Goal: Task Accomplishment & Management: Manage account settings

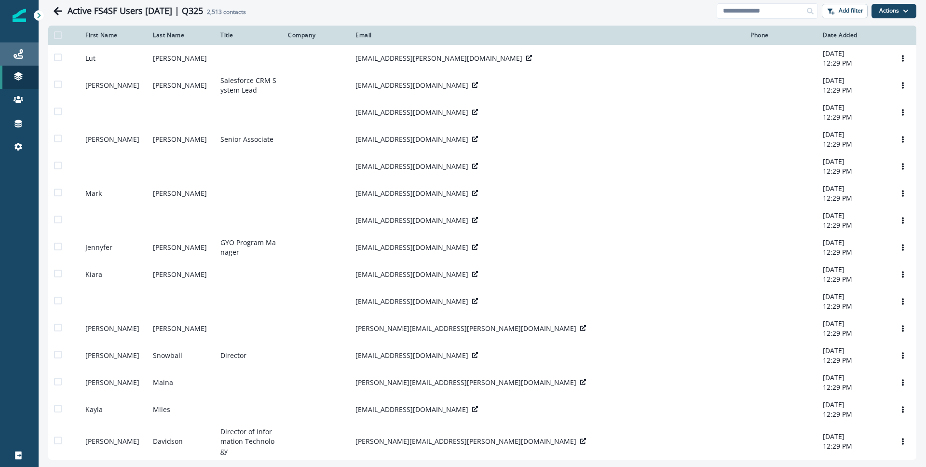
click at [6, 47] on link "Journeys" at bounding box center [19, 53] width 39 height 23
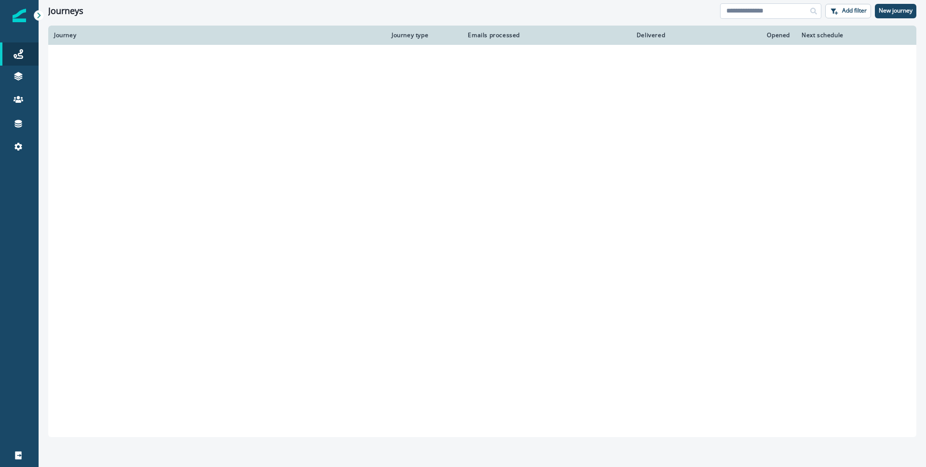
click at [757, 3] on input at bounding box center [770, 10] width 101 height 15
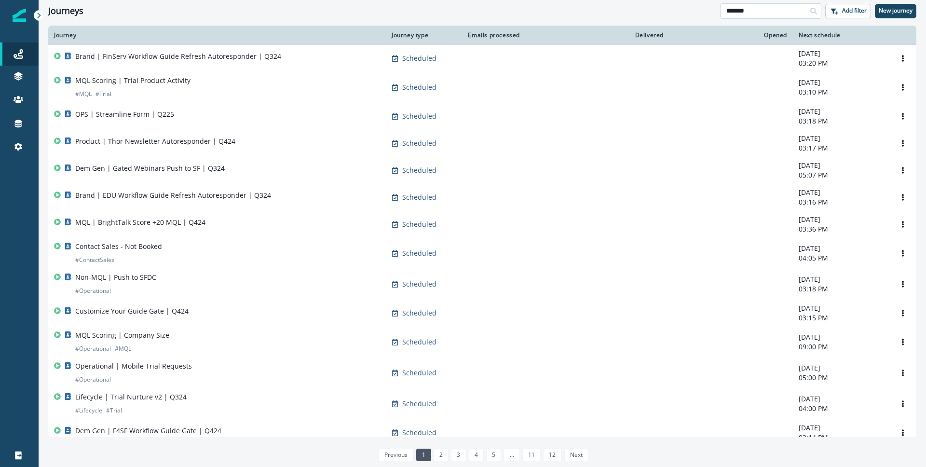
type input "*******"
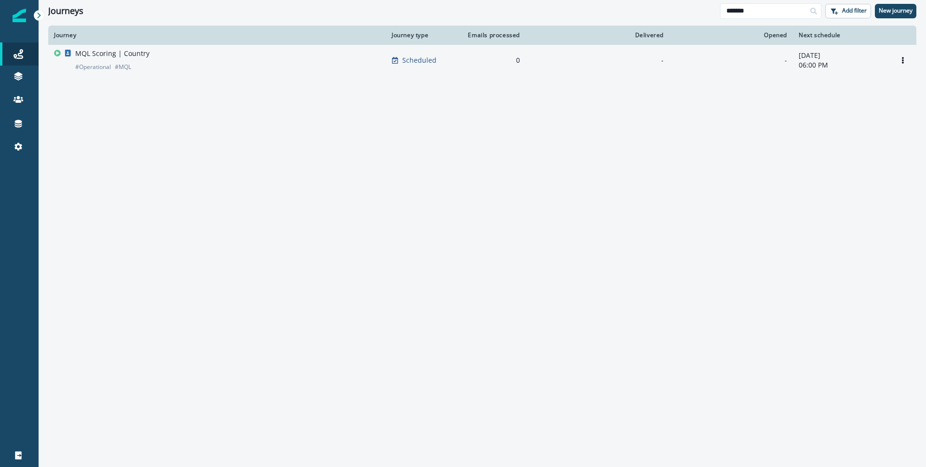
click at [210, 62] on div "MQL Scoring | Country # Operational # MQL" at bounding box center [217, 60] width 326 height 23
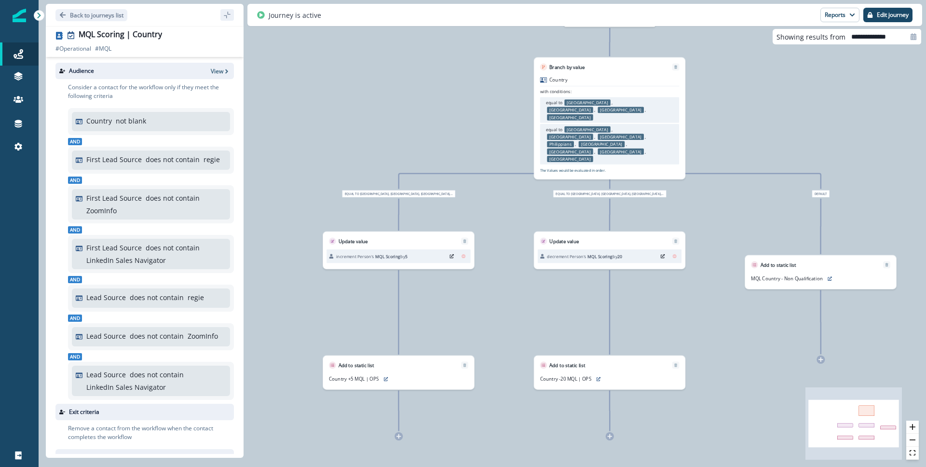
drag, startPoint x: 625, startPoint y: 220, endPoint x: 753, endPoint y: 214, distance: 127.5
click at [753, 214] on div "3,015 contacts have entered the journey Branch by value Country with conditions…" at bounding box center [483, 233] width 888 height 467
click at [881, 13] on p "Edit journey" at bounding box center [893, 15] width 32 height 7
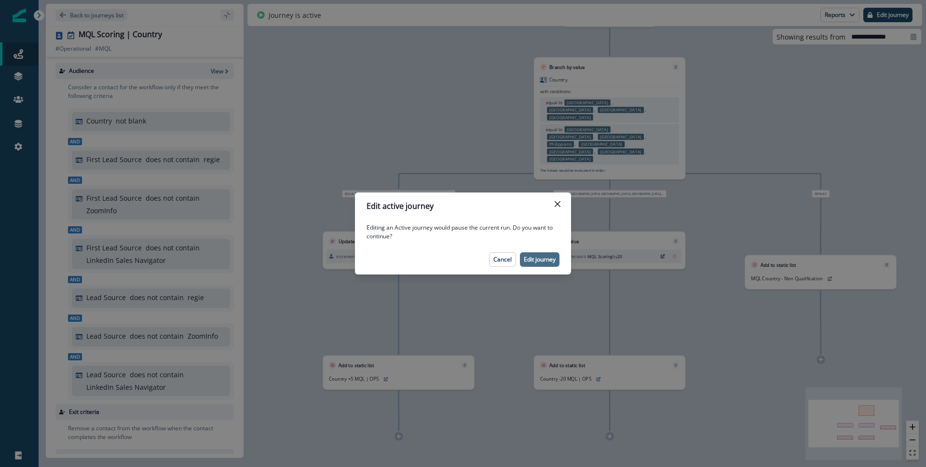
click at [542, 254] on button "Edit journey" at bounding box center [540, 259] width 40 height 14
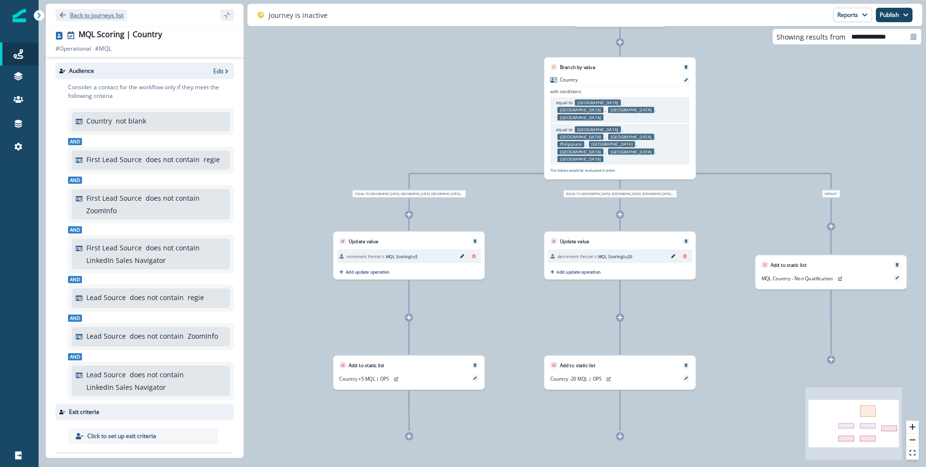
click at [75, 14] on p "Back to journeys list" at bounding box center [97, 15] width 54 height 8
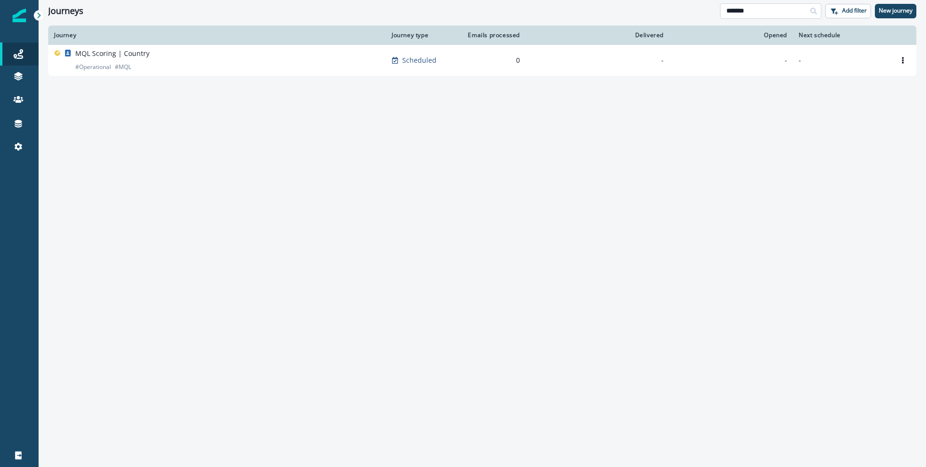
click at [765, 10] on input "*******" at bounding box center [770, 10] width 101 height 15
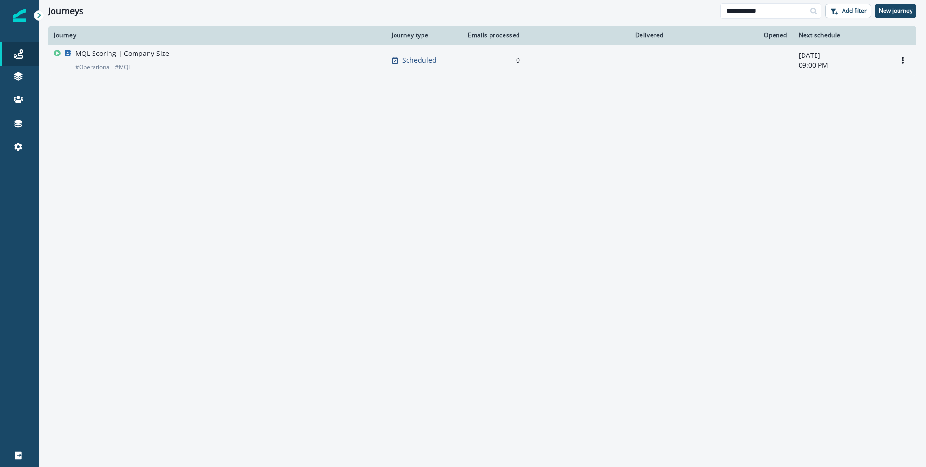
type input "**********"
click at [186, 56] on div "MQL Scoring | Company Size # Operational # MQL" at bounding box center [217, 60] width 326 height 23
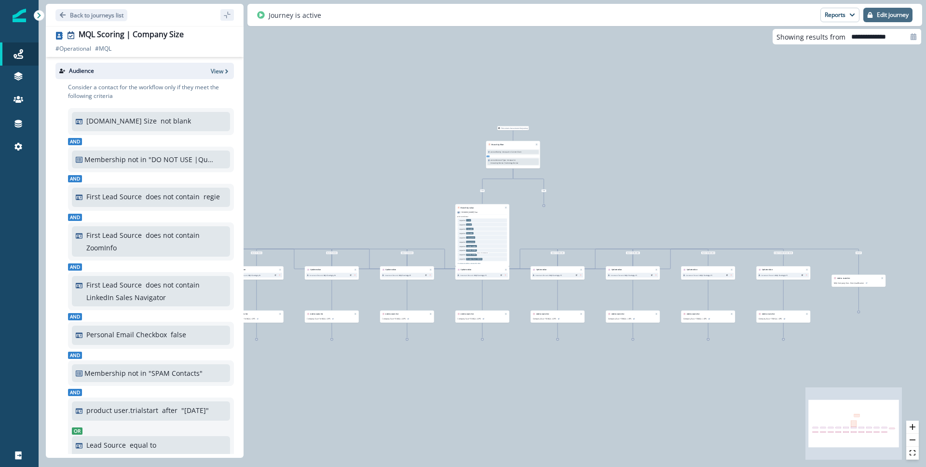
click at [881, 14] on p "Edit journey" at bounding box center [893, 15] width 32 height 7
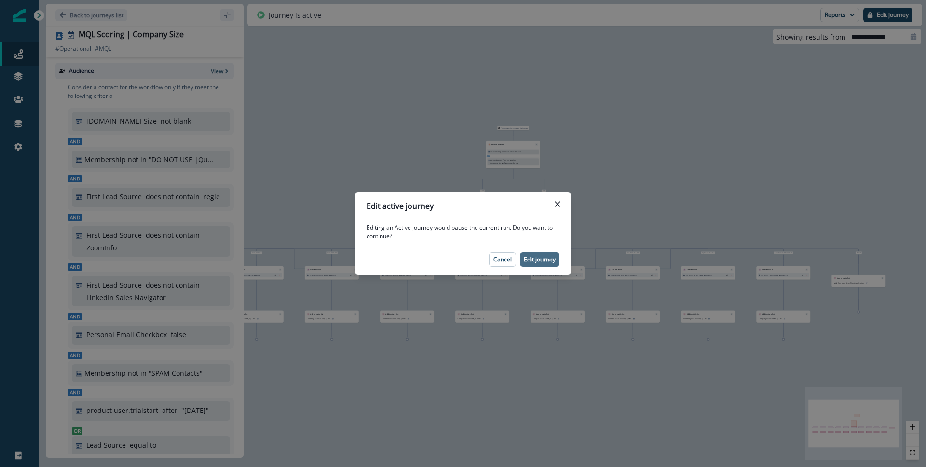
click at [543, 256] on p "Edit journey" at bounding box center [540, 259] width 32 height 7
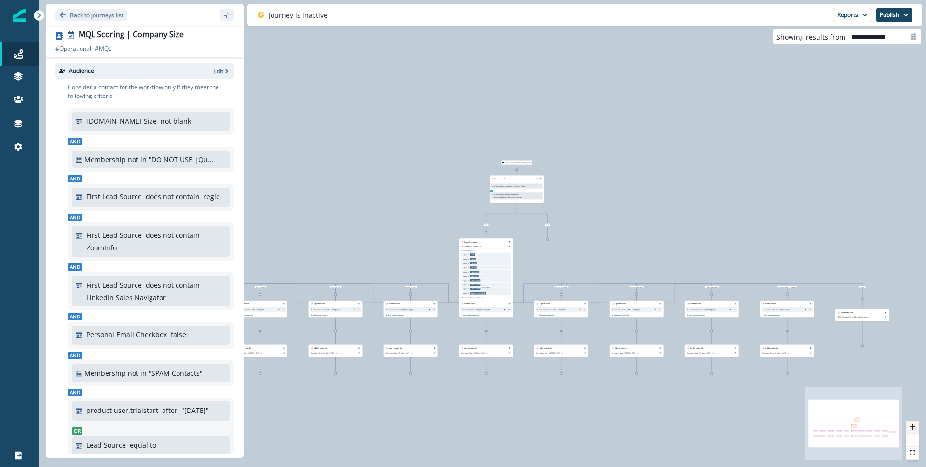
click at [912, 424] on icon "zoom in" at bounding box center [913, 427] width 6 height 6
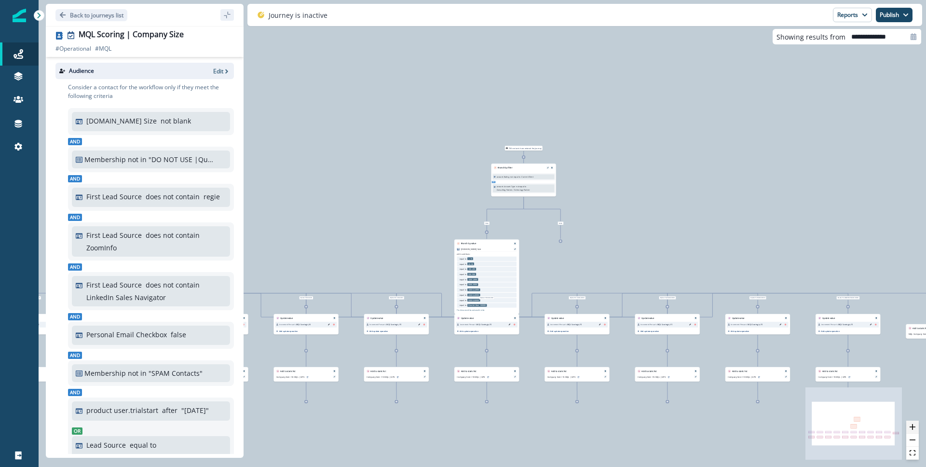
click at [912, 424] on button "zoom in" at bounding box center [913, 427] width 13 height 13
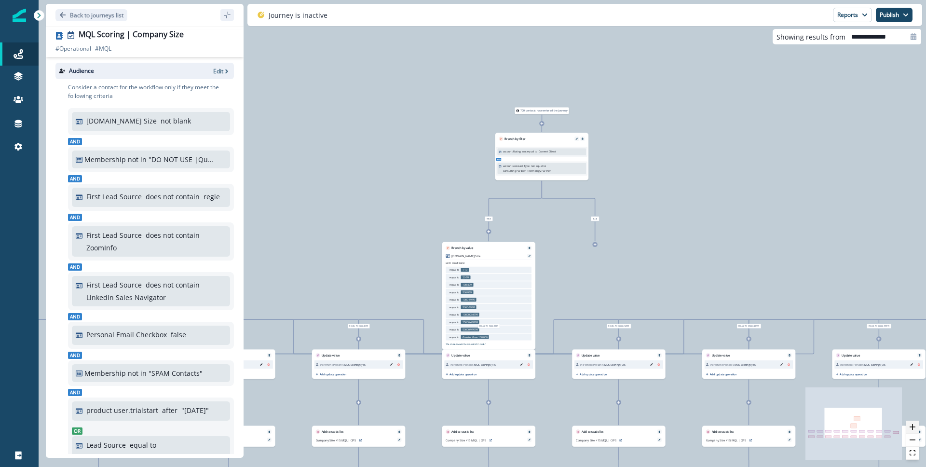
click at [912, 424] on button "zoom in" at bounding box center [913, 427] width 13 height 13
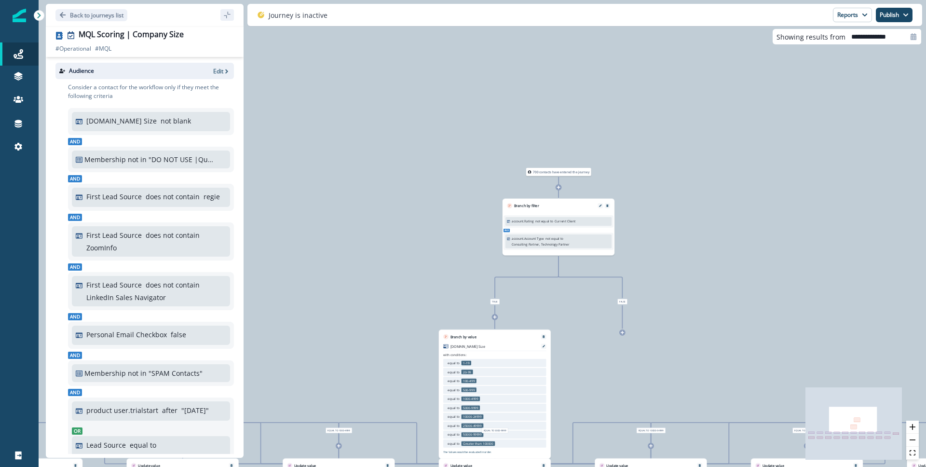
drag, startPoint x: 709, startPoint y: 158, endPoint x: 716, endPoint y: 243, distance: 85.7
click at [715, 243] on div "700 contacts have entered the journey Branch by filter account.Rating not equal…" at bounding box center [483, 233] width 888 height 467
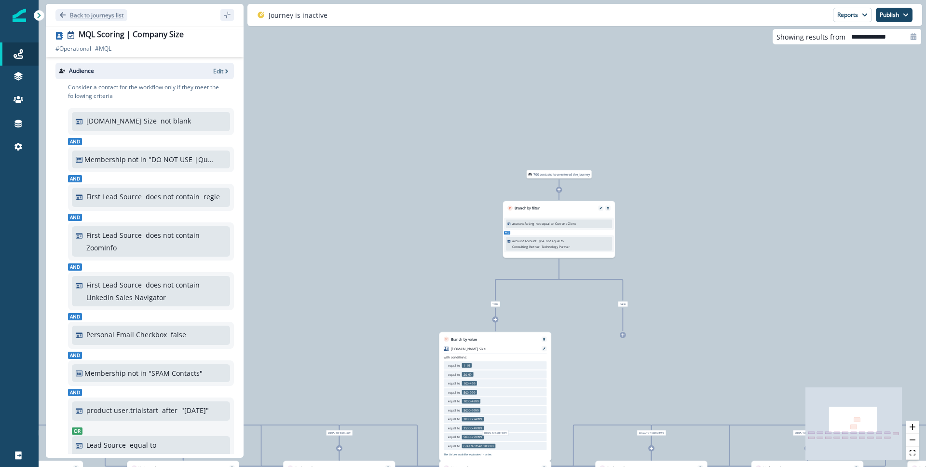
click at [96, 17] on p "Back to journeys list" at bounding box center [97, 15] width 54 height 8
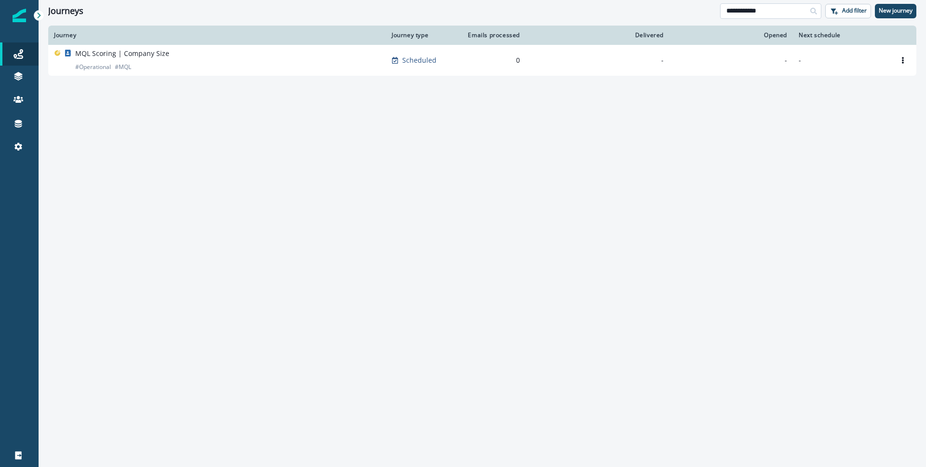
click at [758, 9] on input "**********" at bounding box center [770, 10] width 101 height 15
click at [757, 8] on input "**********" at bounding box center [770, 10] width 101 height 15
type input "**********"
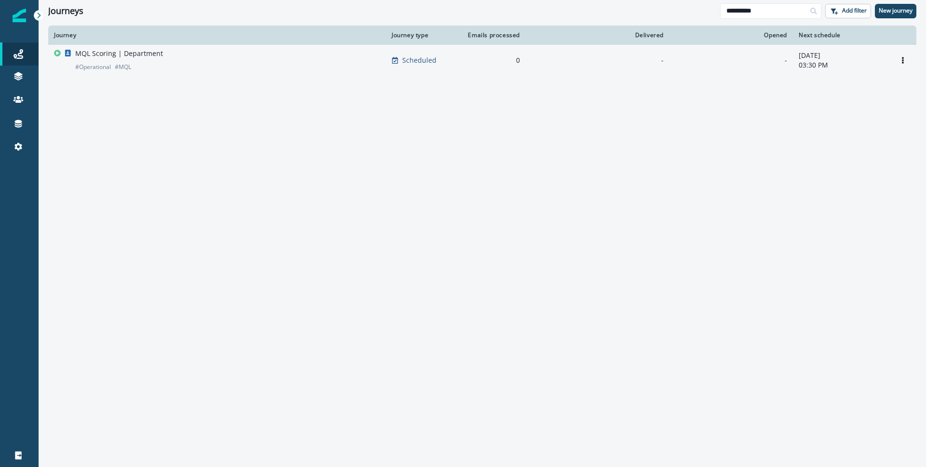
click at [130, 60] on div "MQL Scoring | Department # Operational # MQL" at bounding box center [119, 60] width 88 height 23
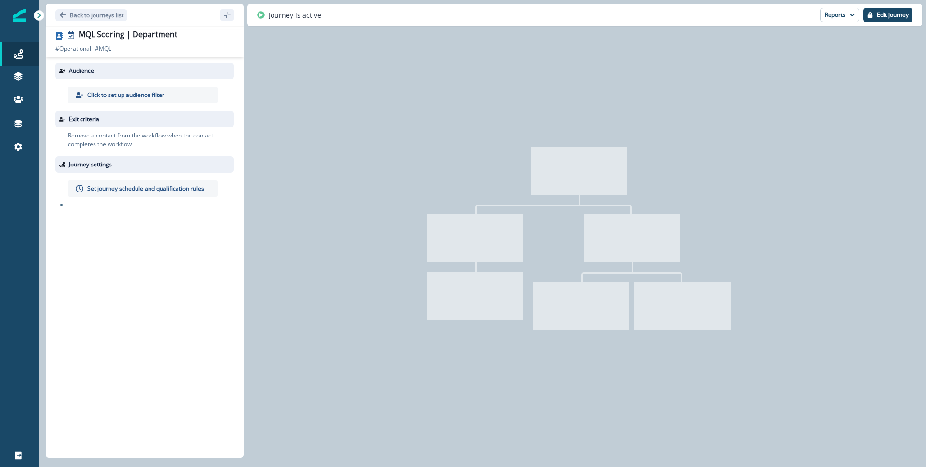
type input "**********"
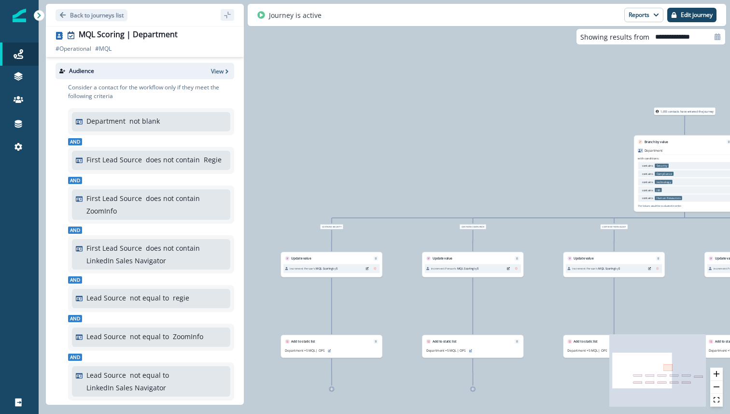
drag, startPoint x: 328, startPoint y: 281, endPoint x: 533, endPoint y: 296, distance: 205.6
click at [529, 297] on div "1,055 contacts have entered the journey Branch by value Department with conditi…" at bounding box center [384, 207] width 691 height 414
click at [720, 373] on button "zoom in" at bounding box center [716, 373] width 13 height 13
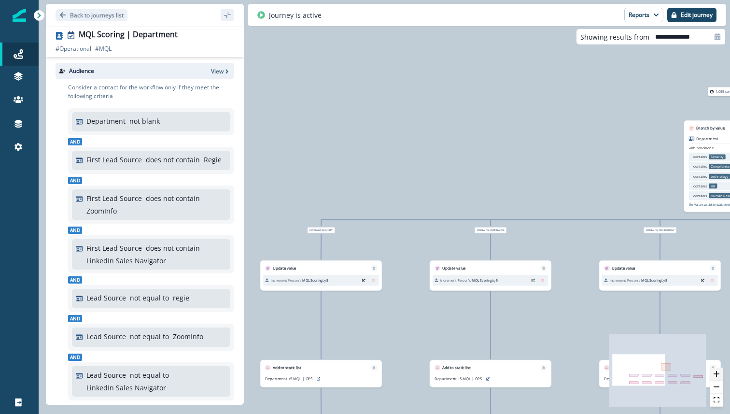
click at [720, 373] on button "zoom in" at bounding box center [716, 373] width 13 height 13
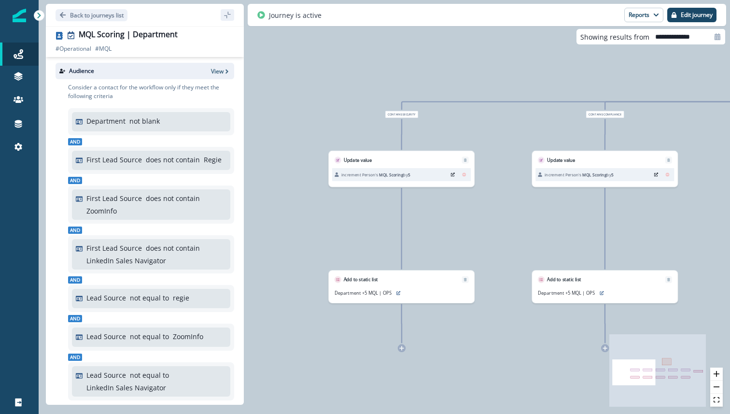
drag, startPoint x: 431, startPoint y: 333, endPoint x: 512, endPoint y: 215, distance: 143.5
click at [526, 214] on div "1,055 contacts have entered the journey Branch by value Department with conditi…" at bounding box center [384, 207] width 691 height 414
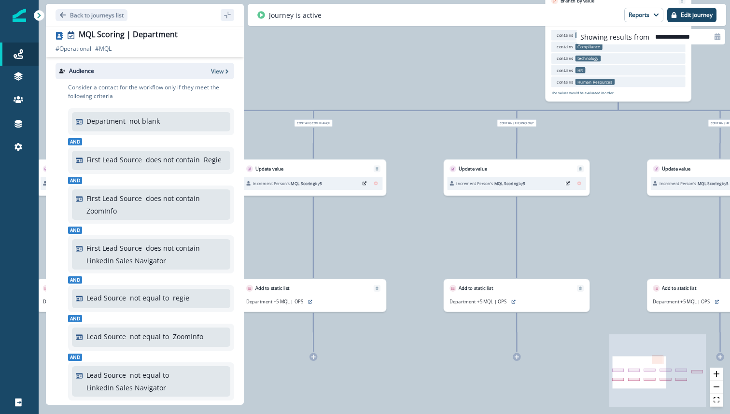
drag, startPoint x: 662, startPoint y: 236, endPoint x: 371, endPoint y: 245, distance: 291.1
click at [371, 245] on div "1,055 contacts have entered the journey Branch by value Department with conditi…" at bounding box center [384, 207] width 691 height 414
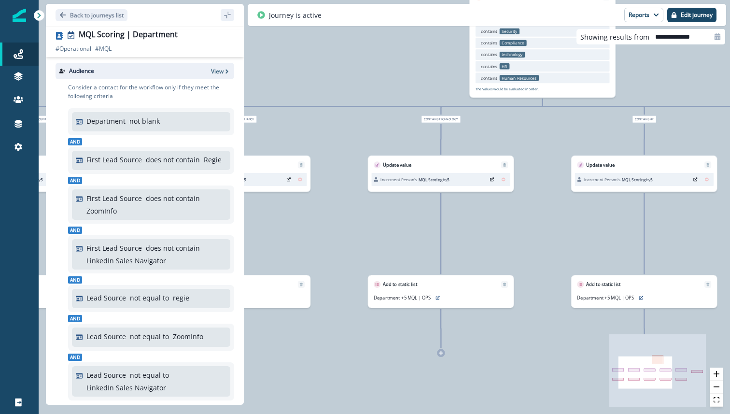
drag, startPoint x: 565, startPoint y: 246, endPoint x: 489, endPoint y: 242, distance: 75.9
click at [489, 242] on div "1,055 contacts have entered the journey Branch by value Department with conditi…" at bounding box center [384, 207] width 691 height 414
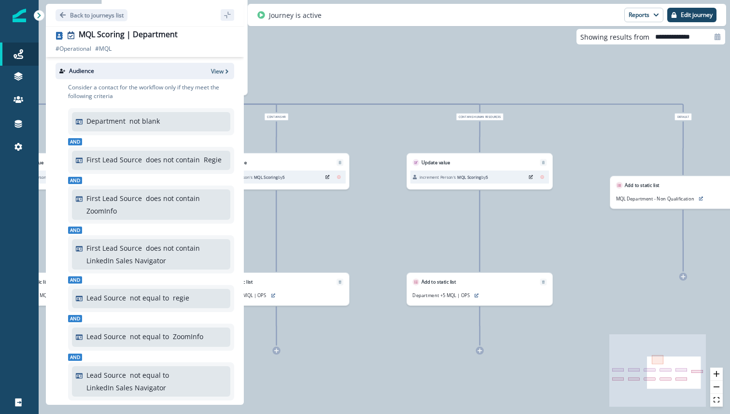
drag, startPoint x: 703, startPoint y: 220, endPoint x: 336, endPoint y: 217, distance: 366.7
click at [336, 217] on div "1,055 contacts have entered the journey Branch by value Department with conditi…" at bounding box center [384, 207] width 691 height 414
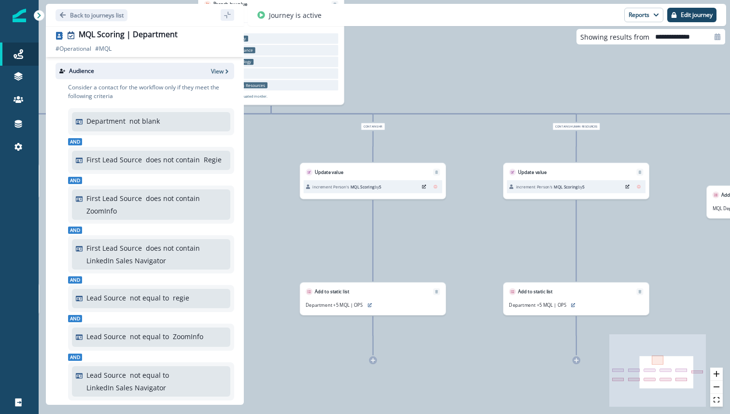
drag, startPoint x: 356, startPoint y: 227, endPoint x: 540, endPoint y: 251, distance: 185.9
click at [540, 251] on div "1,055 contacts have entered the journey Branch by value Department with conditi…" at bounding box center [384, 207] width 691 height 414
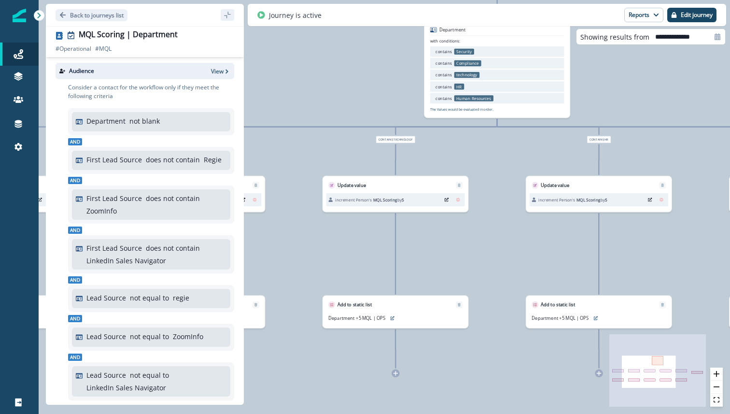
drag, startPoint x: 373, startPoint y: 254, endPoint x: 511, endPoint y: 253, distance: 138.5
click at [511, 253] on div "1,055 contacts have entered the journey Branch by value Department with conditi…" at bounding box center [384, 207] width 691 height 414
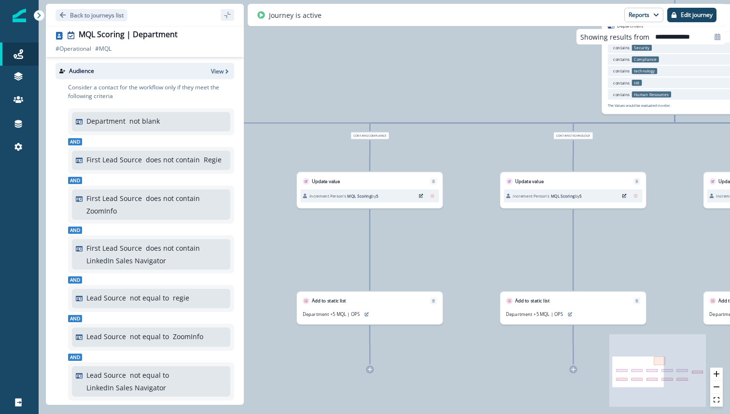
drag, startPoint x: 434, startPoint y: 243, endPoint x: 530, endPoint y: 239, distance: 96.1
click at [530, 239] on div "1,055 contacts have entered the journey Branch by value Department with conditi…" at bounding box center [384, 207] width 691 height 414
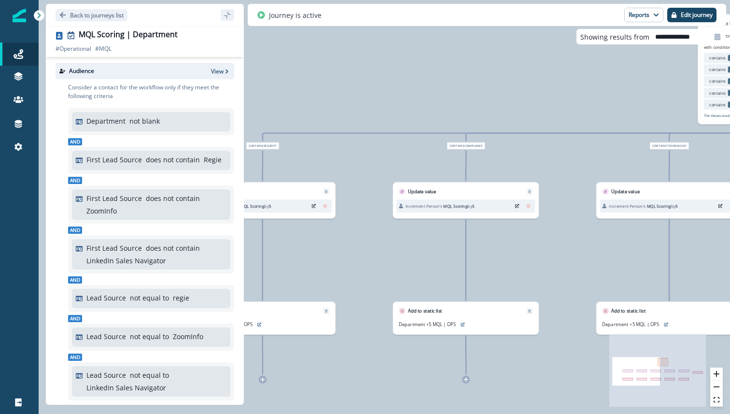
drag, startPoint x: 417, startPoint y: 237, endPoint x: 580, endPoint y: 247, distance: 163.4
click at [597, 248] on div "1,055 contacts have entered the journey Branch by value Department with conditi…" at bounding box center [384, 207] width 691 height 414
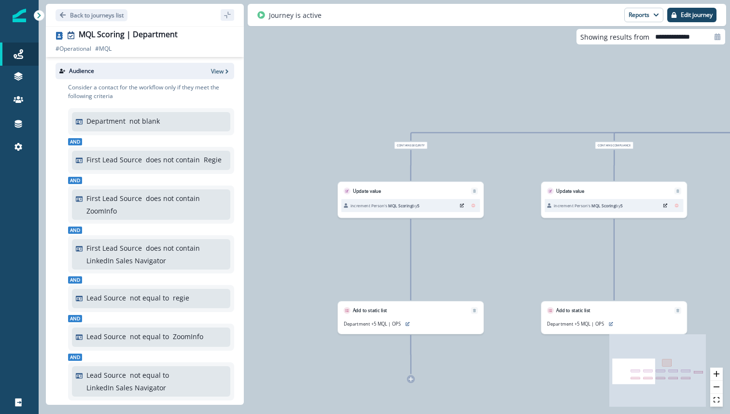
drag, startPoint x: 428, startPoint y: 249, endPoint x: 496, endPoint y: 243, distance: 67.4
click at [512, 245] on div "1,055 contacts have entered the journey Branch by value Department with conditi…" at bounding box center [384, 207] width 691 height 414
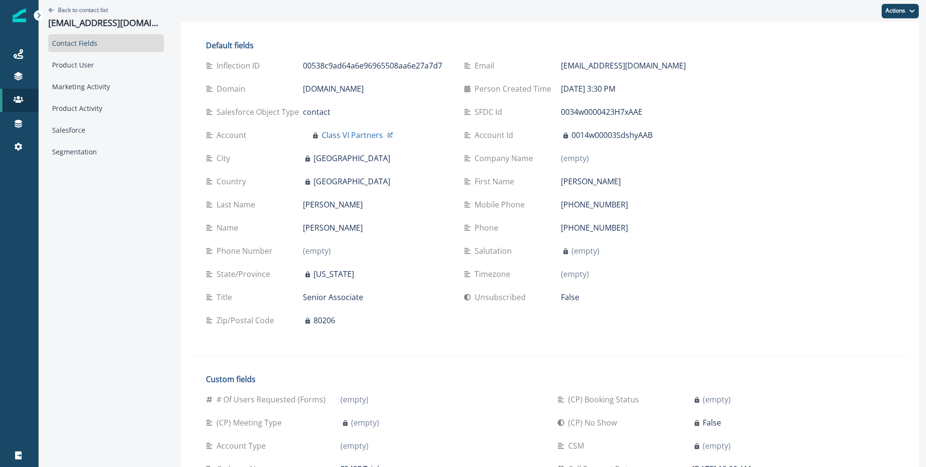
scroll to position [898, 0]
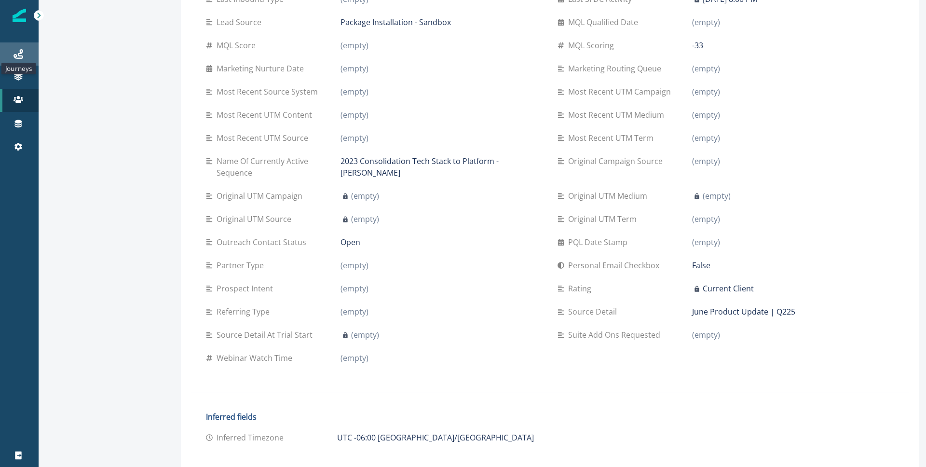
click at [17, 54] on icon at bounding box center [19, 54] width 10 height 10
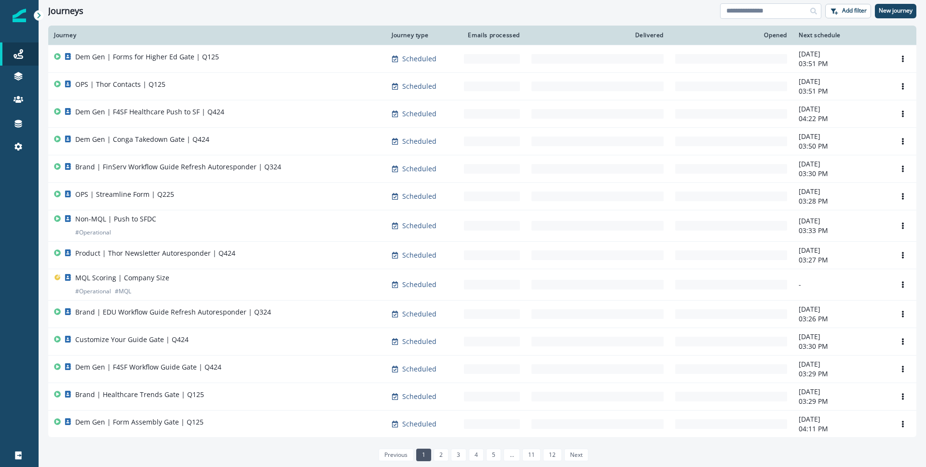
click at [771, 14] on input at bounding box center [770, 10] width 101 height 15
type input "**********"
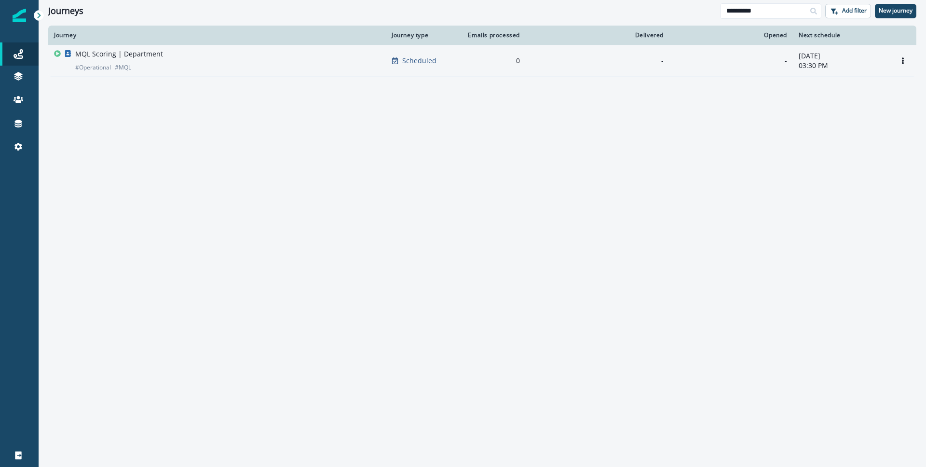
click at [226, 61] on div "MQL Scoring | Department # Operational # MQL" at bounding box center [217, 60] width 326 height 23
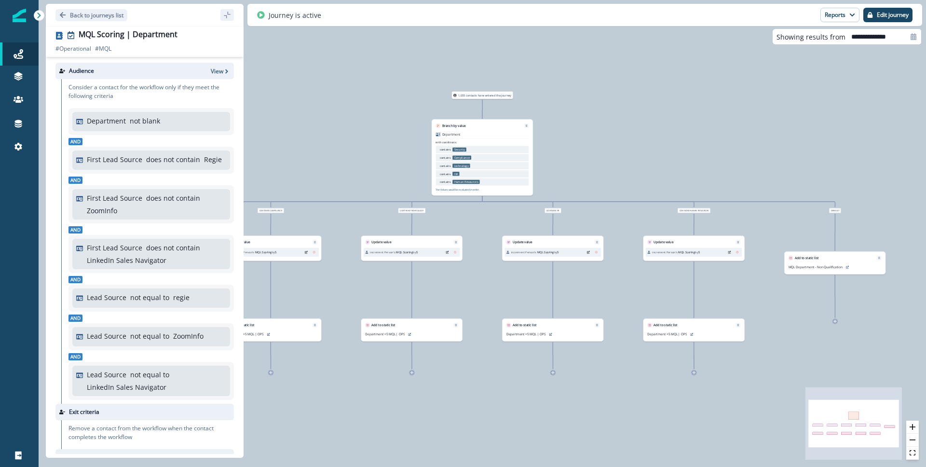
click at [875, 14] on button "Edit journey" at bounding box center [888, 15] width 49 height 14
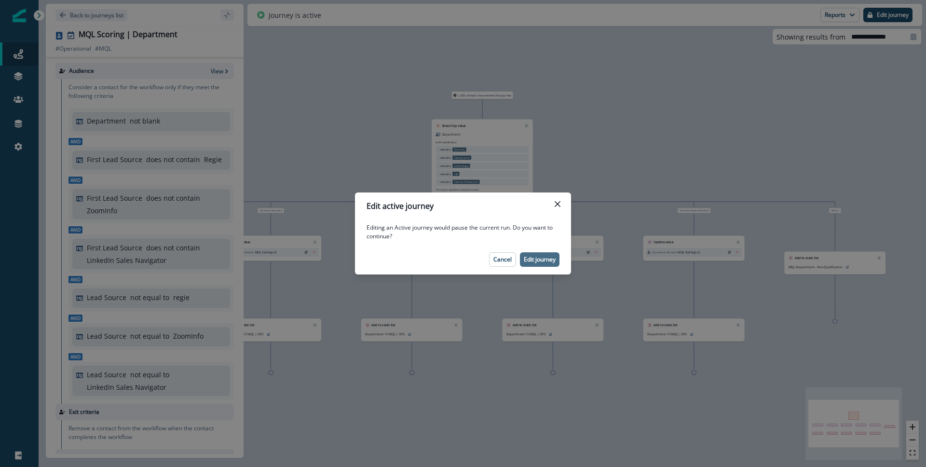
click at [552, 253] on button "Edit journey" at bounding box center [540, 259] width 40 height 14
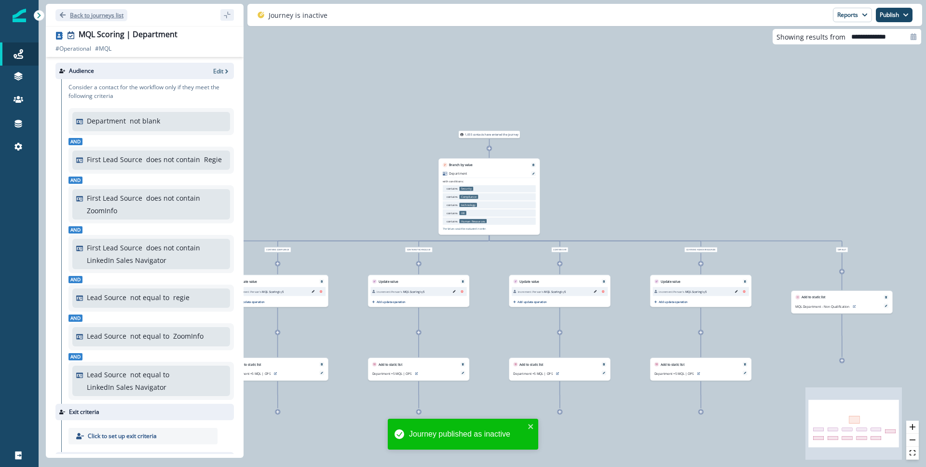
click at [106, 20] on button "Back to journeys list" at bounding box center [91, 15] width 72 height 12
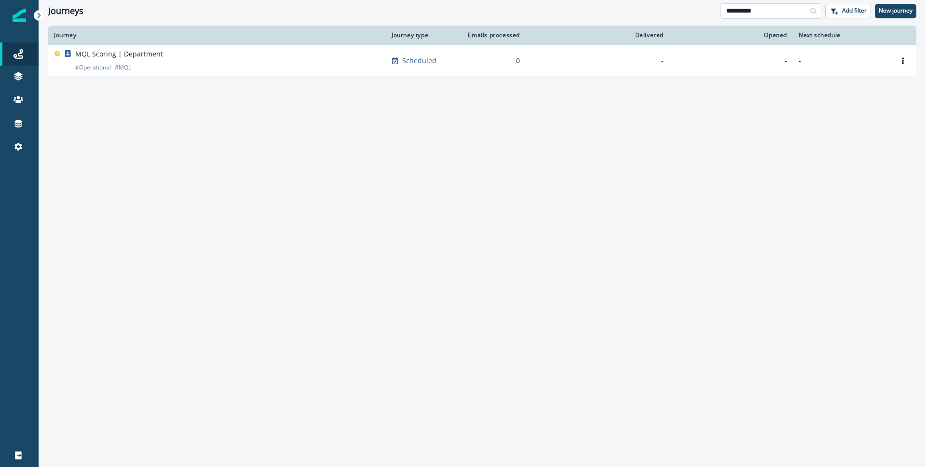
click at [771, 8] on input "**********" at bounding box center [770, 10] width 101 height 15
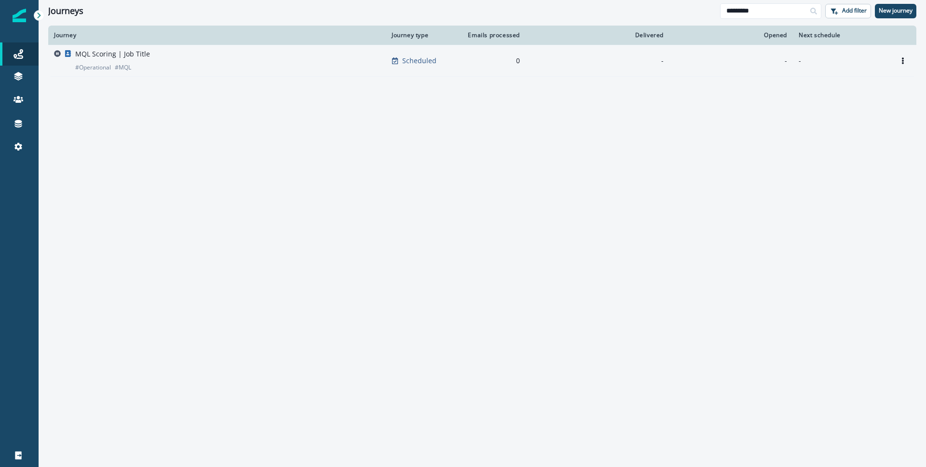
type input "*********"
click at [227, 55] on div "MQL Scoring | Job Title # Operational # MQL" at bounding box center [217, 60] width 326 height 23
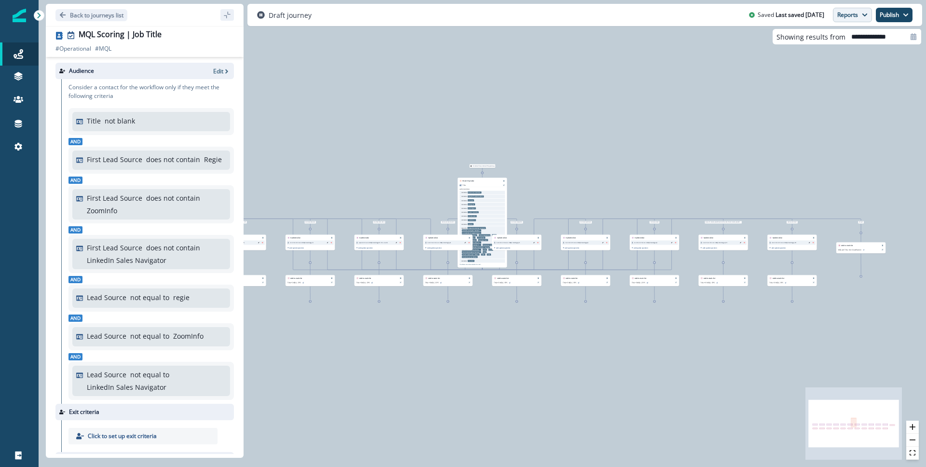
click at [852, 15] on button "Reports" at bounding box center [852, 15] width 39 height 14
click at [605, 45] on div "0 contact has entered the journey Branch by value Title with conditions: contai…" at bounding box center [483, 233] width 888 height 467
click at [536, 70] on div "0 contact has entered the journey Branch by value Title with conditions: contai…" at bounding box center [483, 233] width 888 height 467
click at [104, 16] on p "Back to journeys list" at bounding box center [97, 15] width 54 height 8
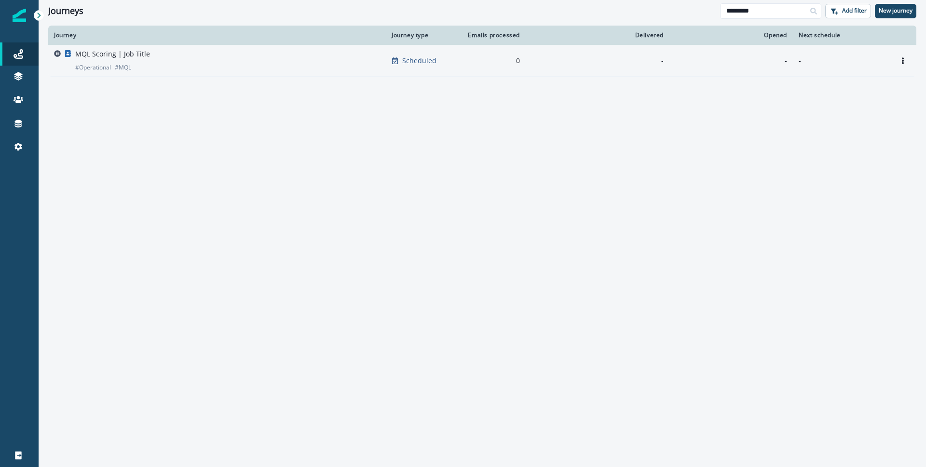
click at [99, 55] on p "MQL Scoring | Job Title" at bounding box center [112, 54] width 75 height 10
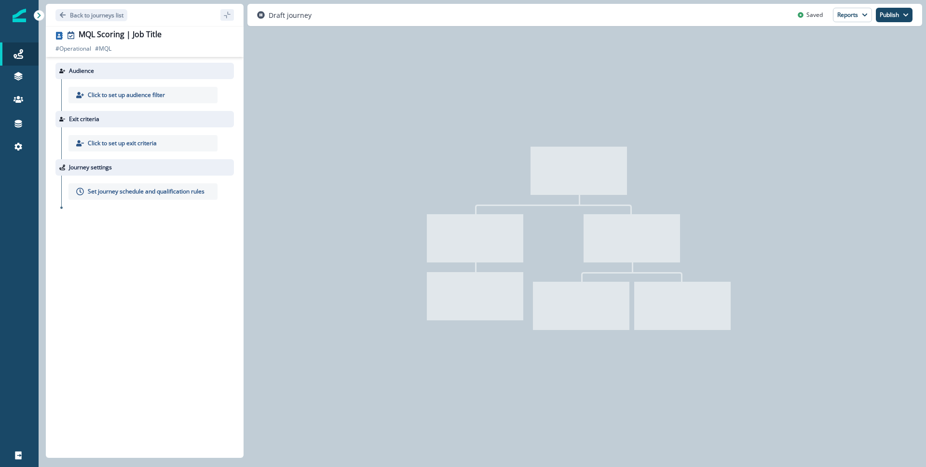
type input "**********"
